Goal: Navigation & Orientation: Find specific page/section

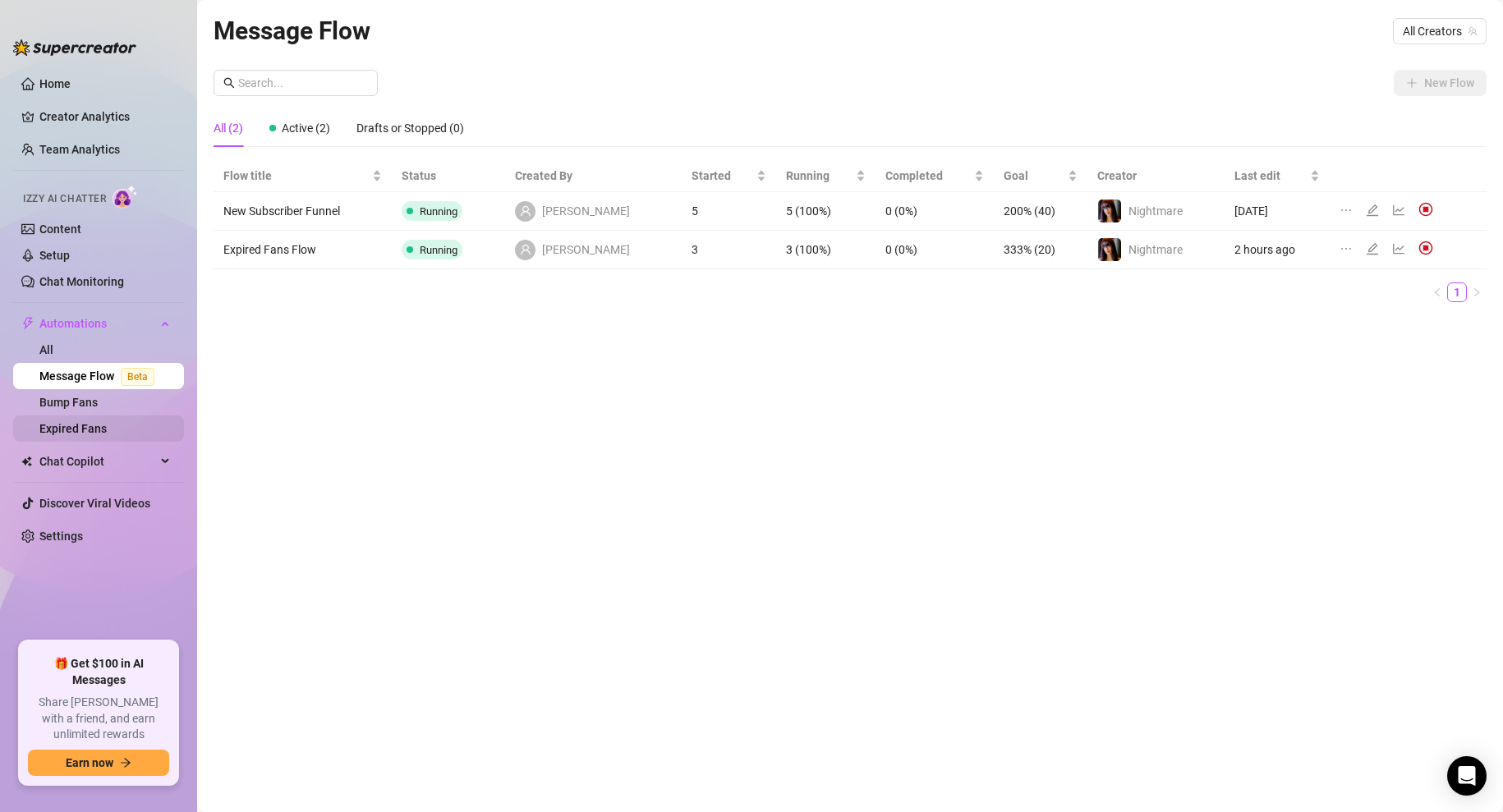
click at [78, 425] on link "Expired Fans" at bounding box center [72, 428] width 67 height 13
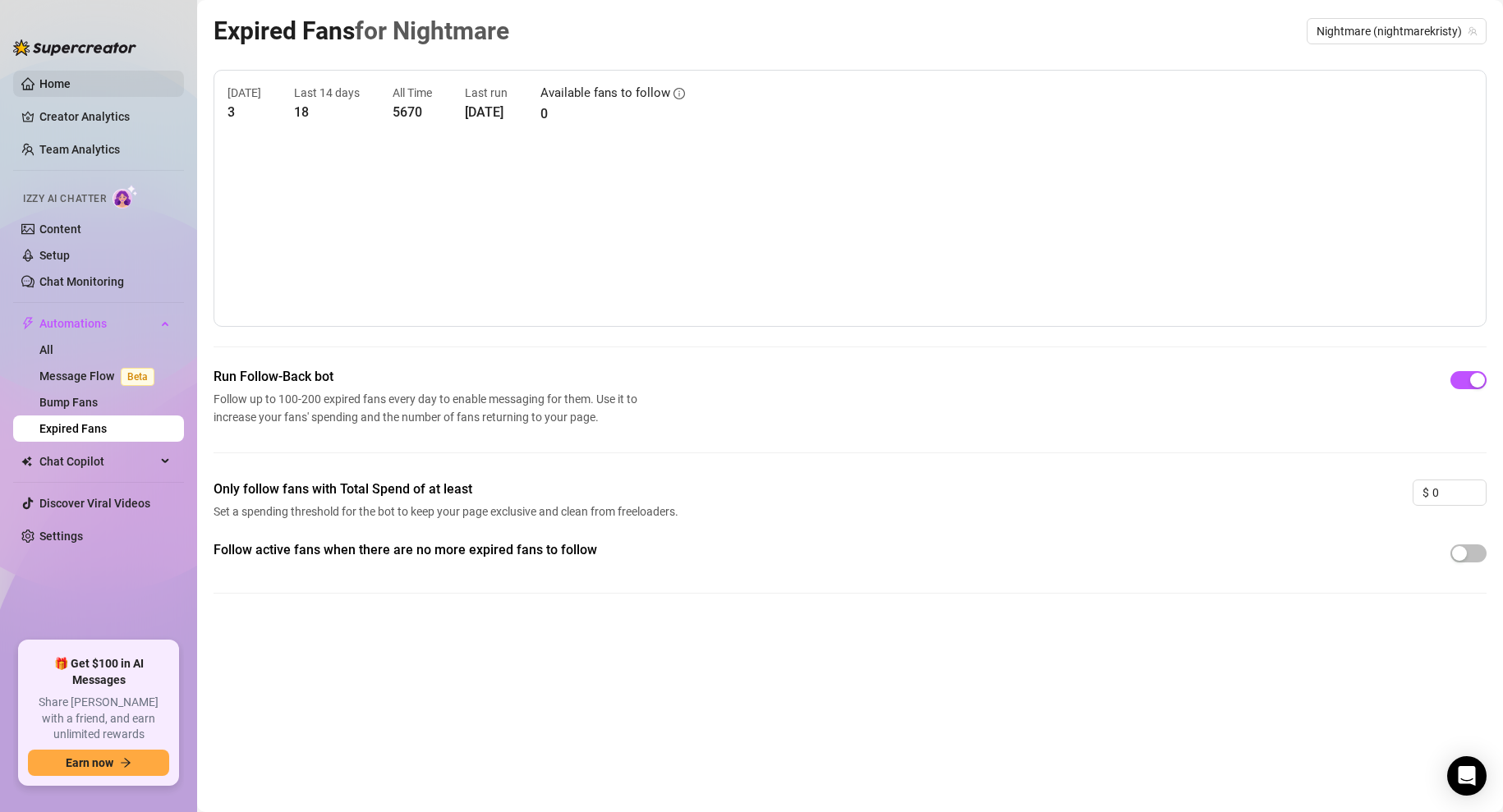
click at [67, 78] on link "Home" at bounding box center [54, 84] width 31 height 13
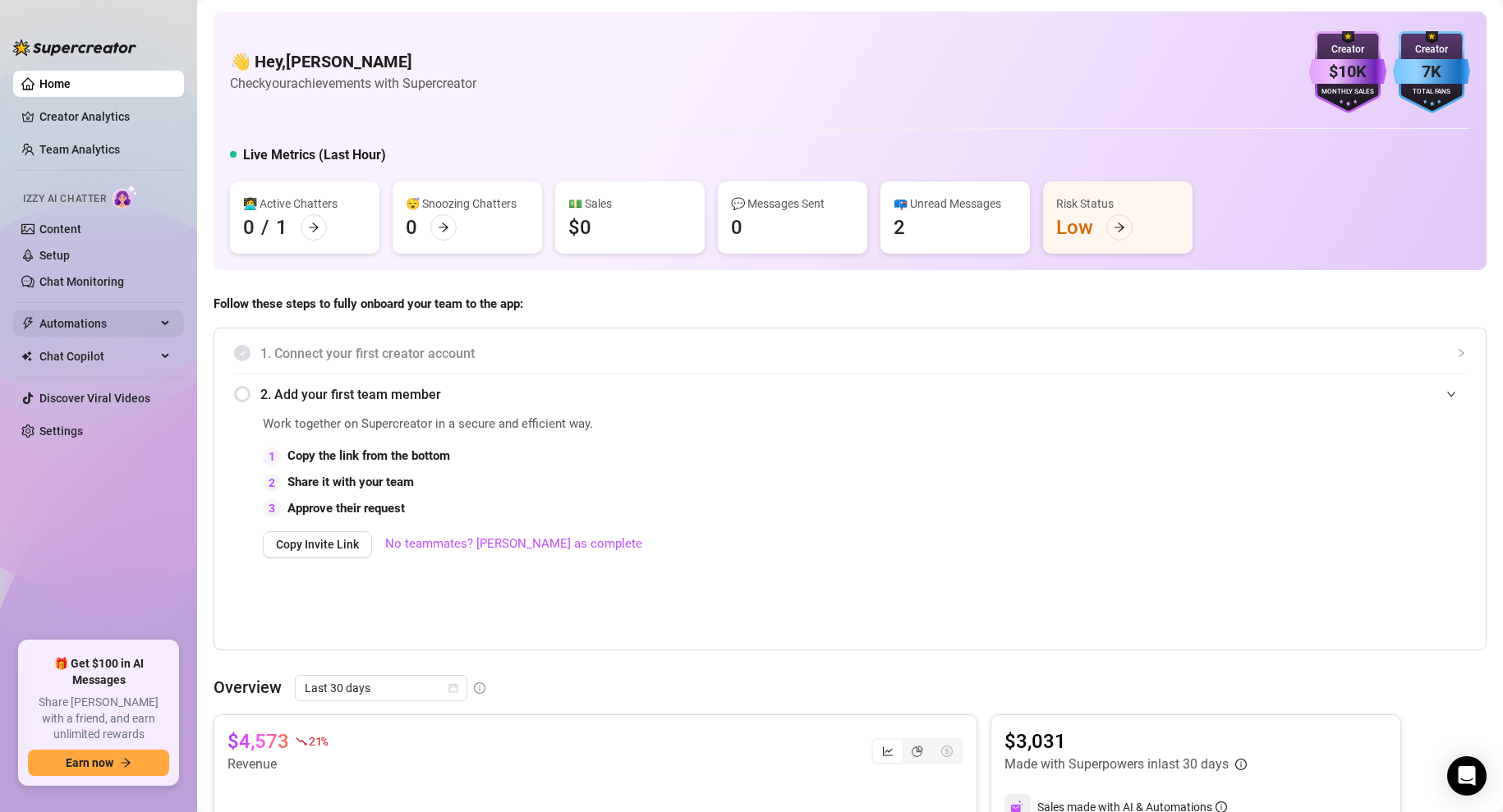
click at [73, 321] on span "Automations" at bounding box center [97, 323] width 117 height 26
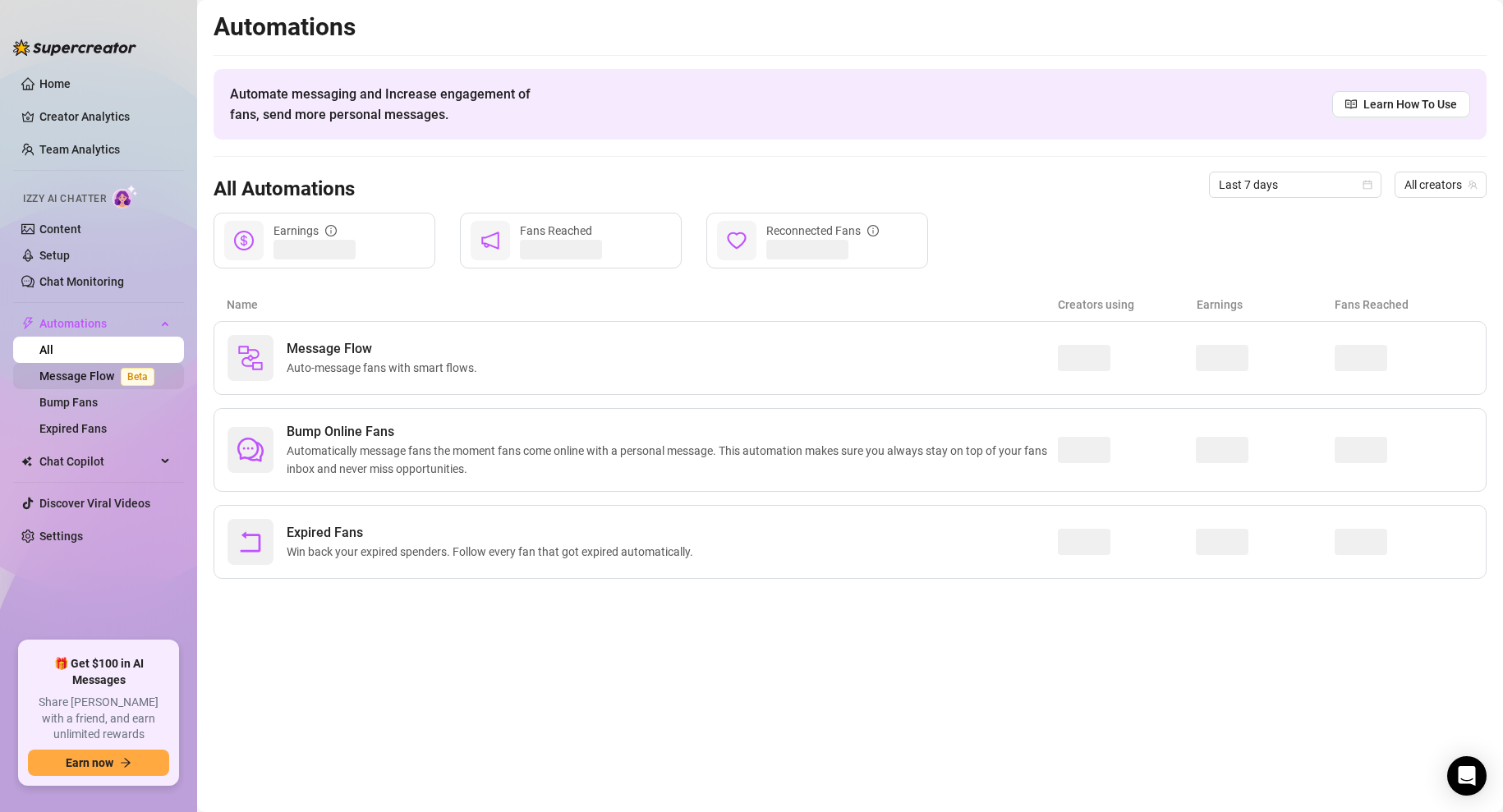
click at [76, 377] on link "Message Flow Beta" at bounding box center [100, 376] width 121 height 13
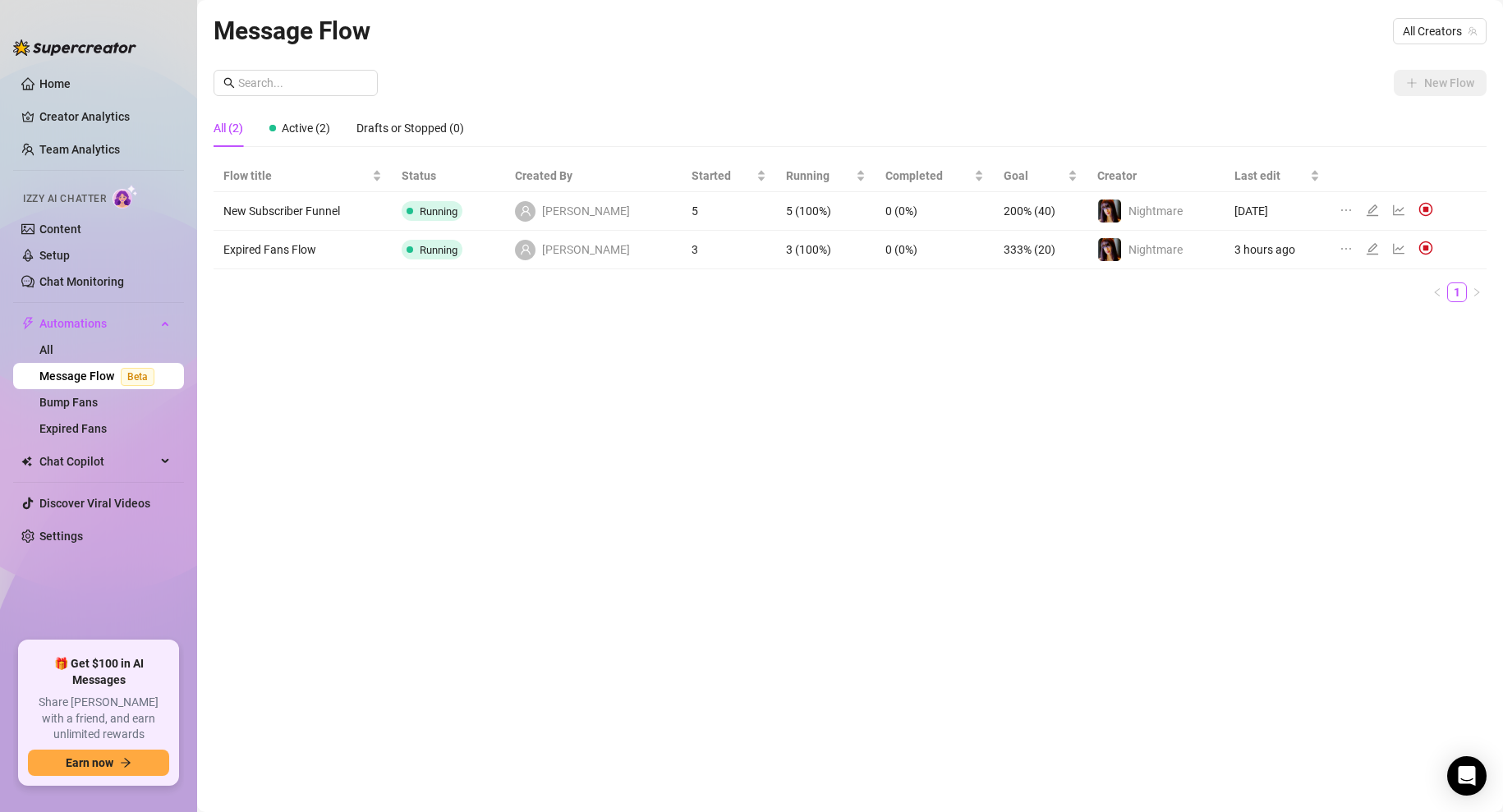
click at [1392, 203] on icon "line-chart" at bounding box center [1399, 210] width 13 height 13
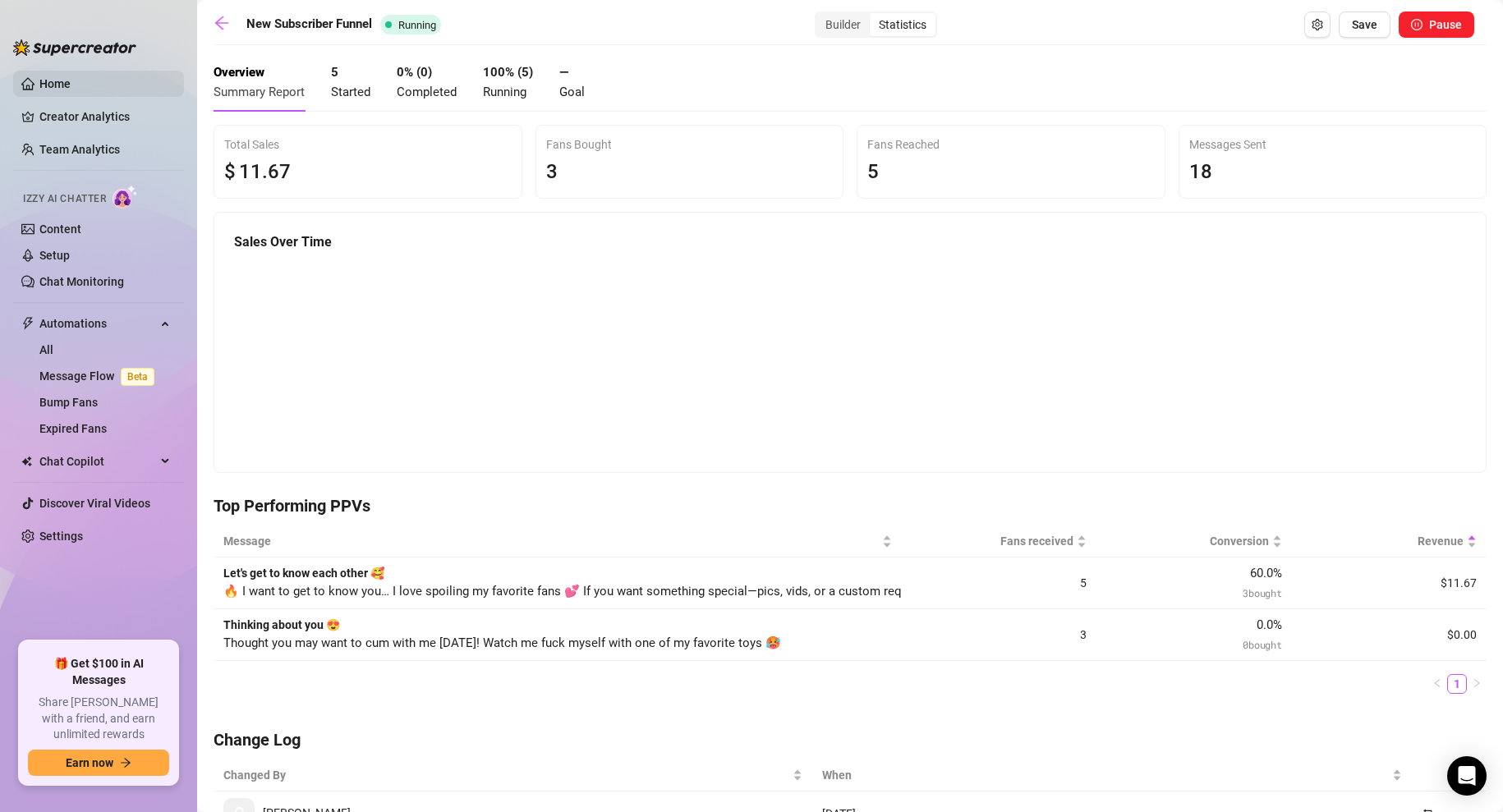
click at [54, 88] on link "Home" at bounding box center [54, 84] width 31 height 13
